Goal: Task Accomplishment & Management: Use online tool/utility

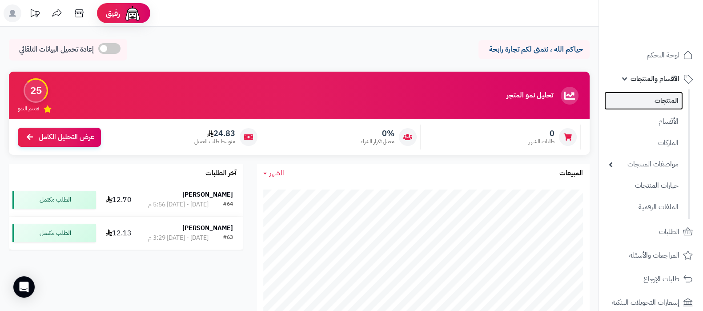
click at [638, 101] on link "المنتجات" at bounding box center [643, 101] width 79 height 18
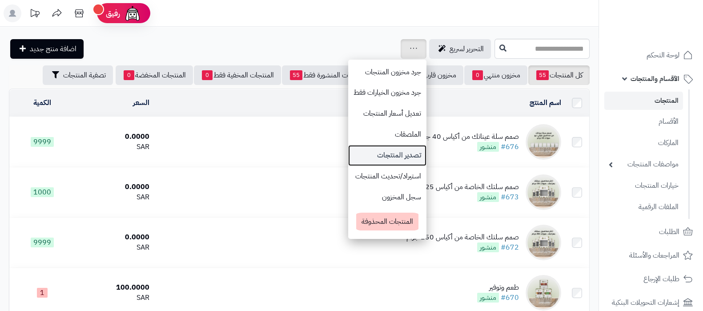
click at [348, 153] on link "تصدير المنتجات" at bounding box center [387, 155] width 78 height 21
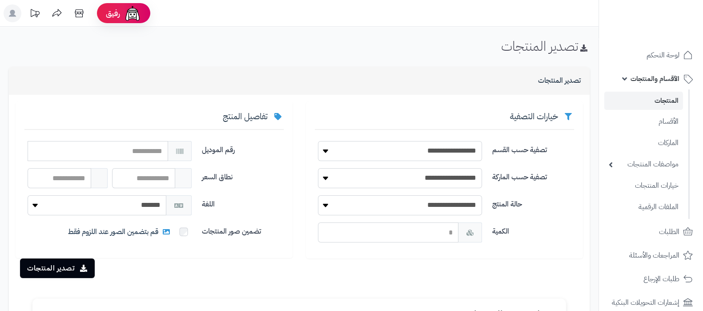
scroll to position [161, 0]
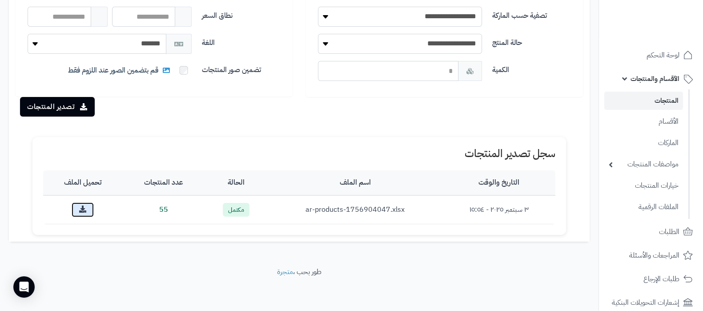
click at [83, 207] on icon at bounding box center [82, 208] width 7 height 7
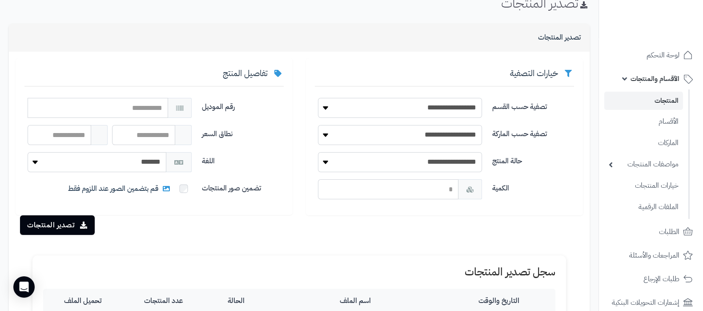
scroll to position [0, 0]
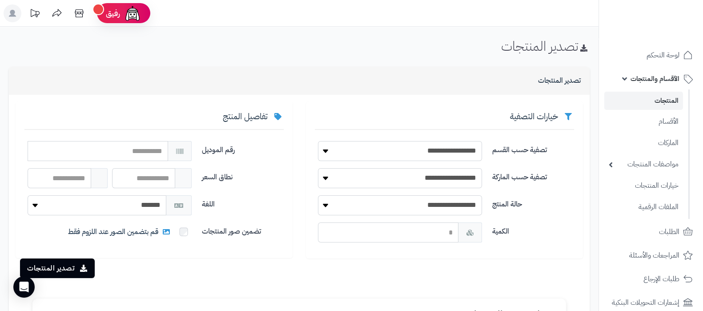
click at [627, 98] on link "المنتجات" at bounding box center [643, 101] width 79 height 18
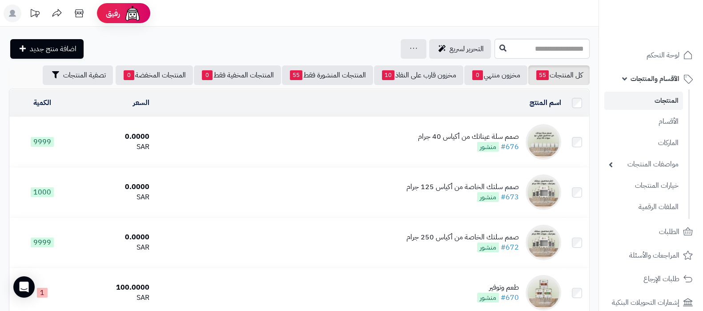
click at [460, 12] on header "رفيق ! الطلبات معالجة مكتمل إرجاع المنتجات العملاء المتواجدون الان 2 عملاء منتظ…" at bounding box center [351, 13] width 703 height 27
click at [410, 48] on icon at bounding box center [413, 48] width 7 height 6
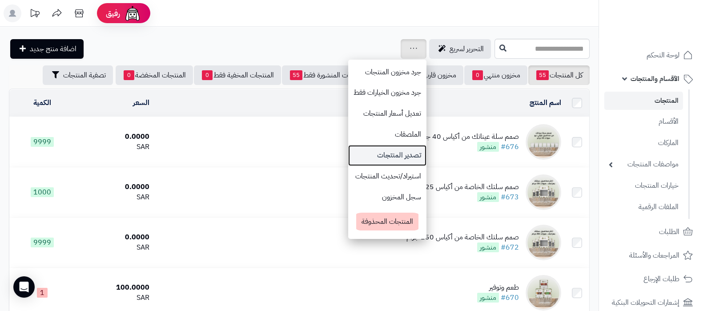
click at [348, 152] on link "تصدير المنتجات" at bounding box center [387, 155] width 78 height 21
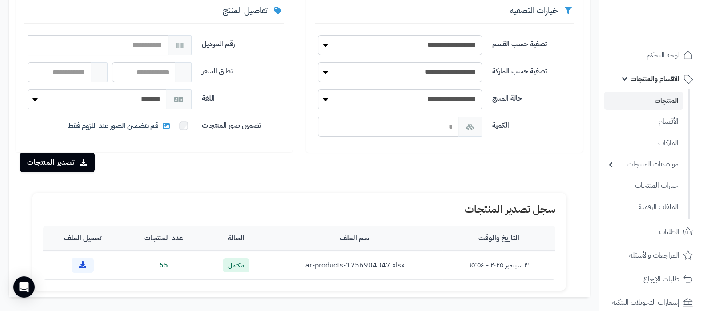
scroll to position [161, 0]
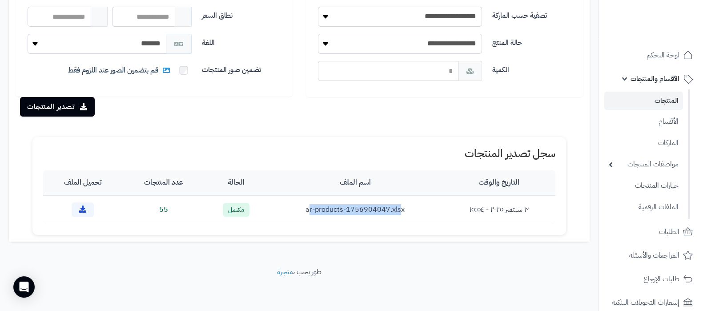
drag, startPoint x: 307, startPoint y: 210, endPoint x: 396, endPoint y: 210, distance: 89.3
click at [396, 210] on td "ar-products-1756904047.xlsx" at bounding box center [355, 209] width 175 height 29
click at [390, 208] on td "ar-products-1756904047.xlsx" at bounding box center [355, 209] width 175 height 29
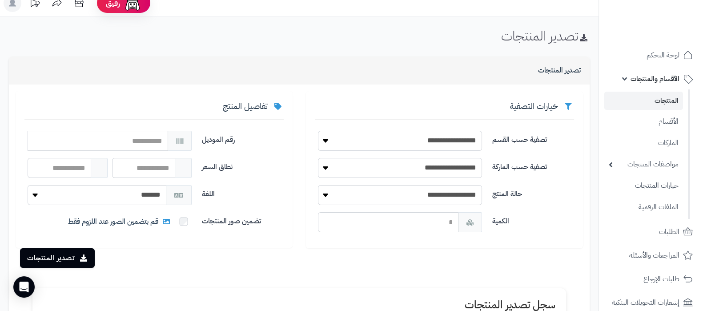
scroll to position [0, 0]
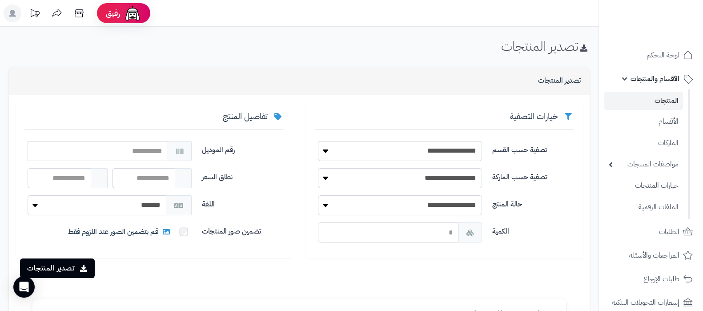
click at [656, 102] on link "المنتجات" at bounding box center [643, 101] width 79 height 18
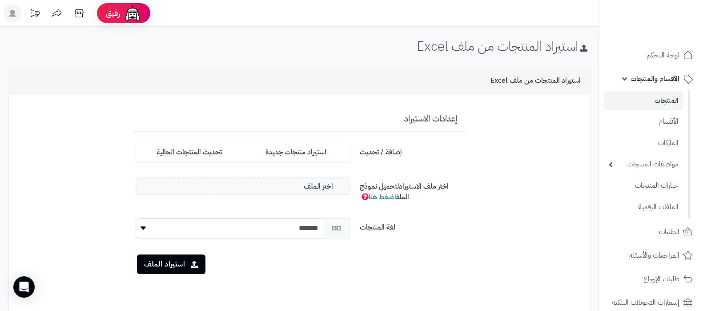
scroll to position [55, 0]
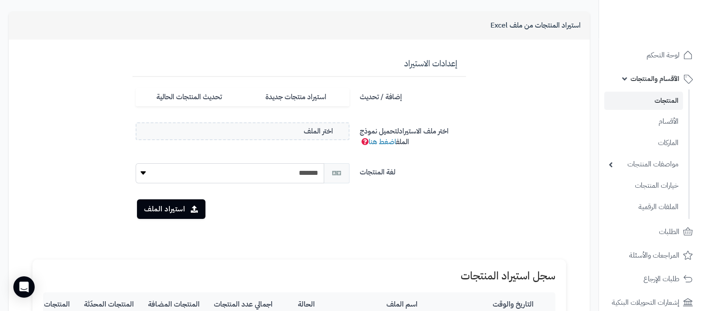
click at [635, 95] on link "المنتجات" at bounding box center [643, 101] width 79 height 18
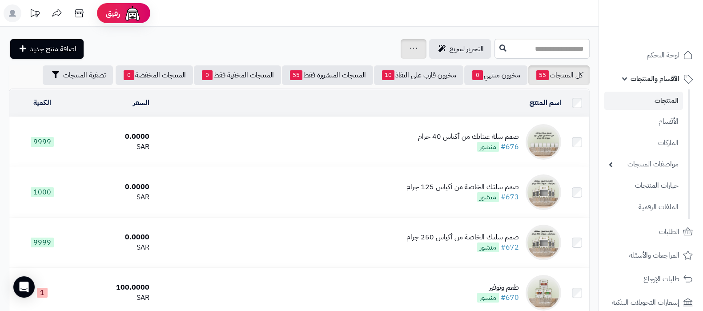
click at [410, 52] on link at bounding box center [413, 49] width 7 height 11
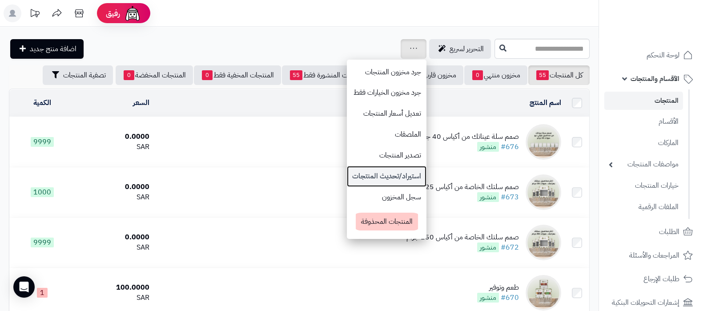
click at [347, 172] on link "استيراد/تحديث المنتجات" at bounding box center [387, 176] width 80 height 21
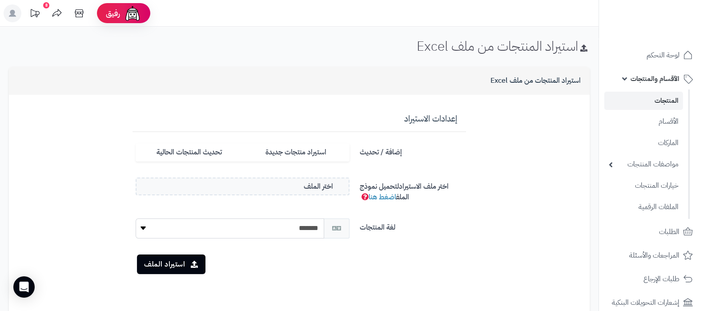
click at [635, 96] on link "المنتجات" at bounding box center [643, 101] width 79 height 18
